Goal: Information Seeking & Learning: Learn about a topic

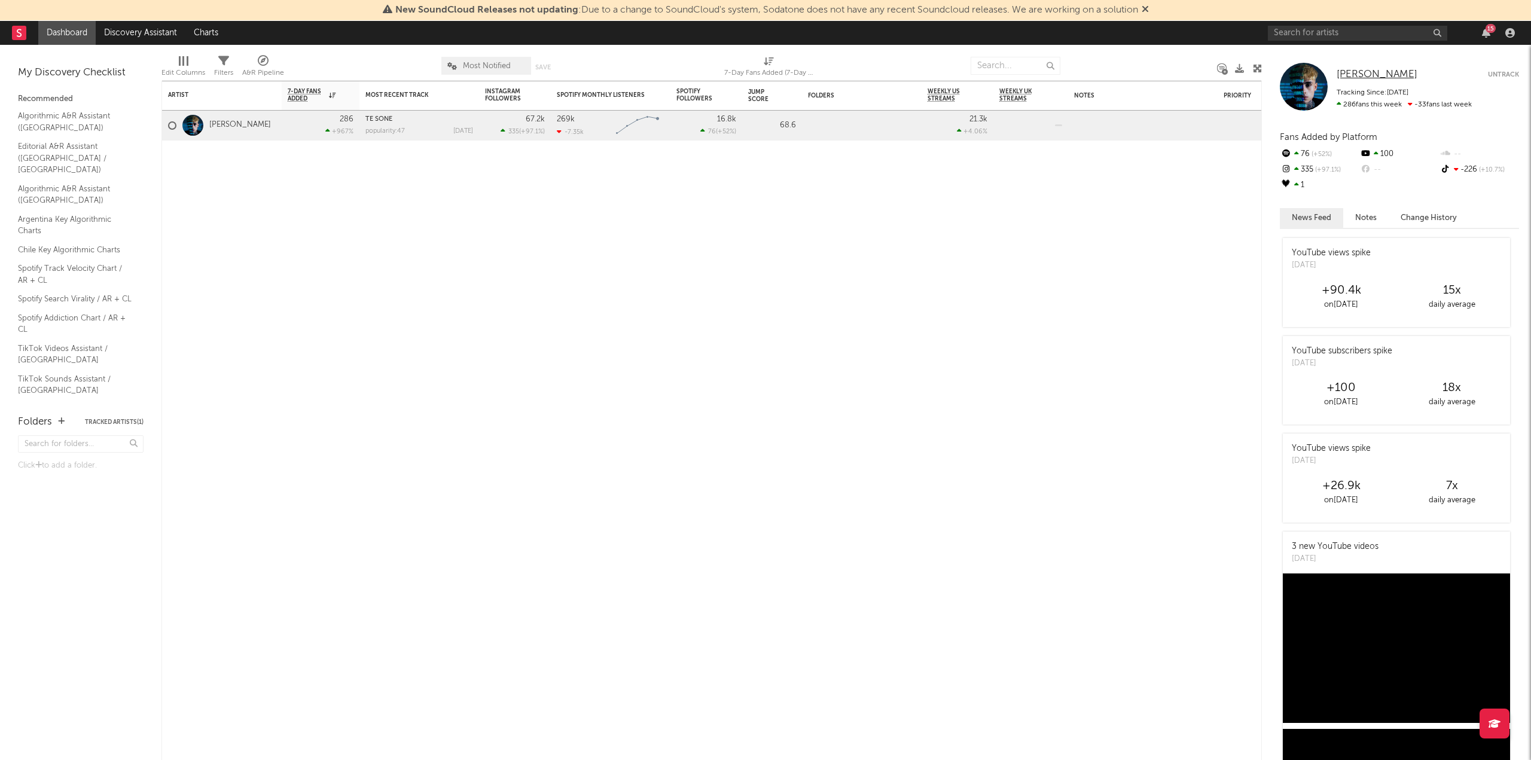
click at [1367, 78] on span "[PERSON_NAME]" at bounding box center [1377, 74] width 81 height 10
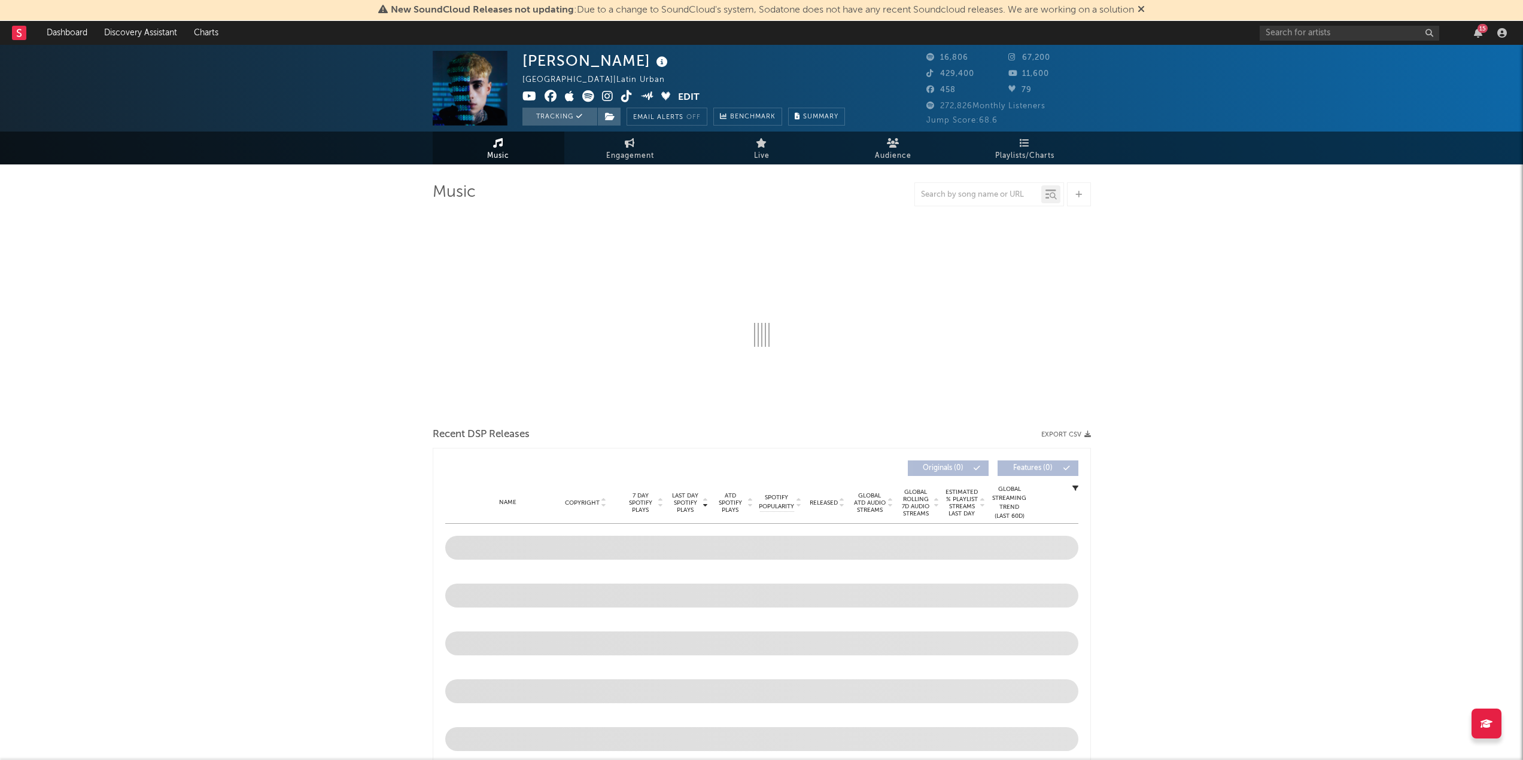
select select "6m"
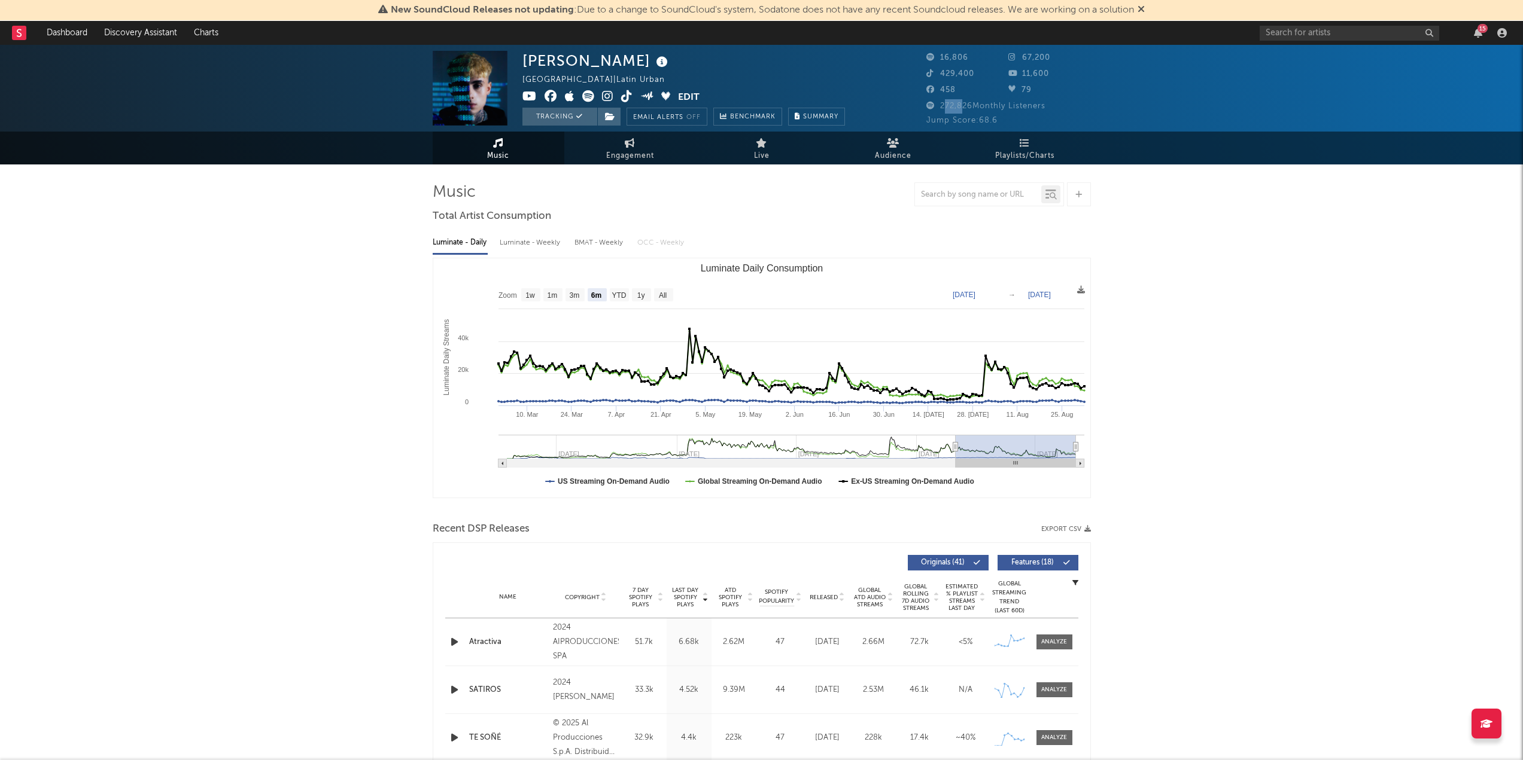
drag, startPoint x: 942, startPoint y: 105, endPoint x: 962, endPoint y: 105, distance: 19.7
click at [962, 105] on span "272,826 Monthly Listeners" at bounding box center [985, 106] width 119 height 8
